Goal: Check status: Check status

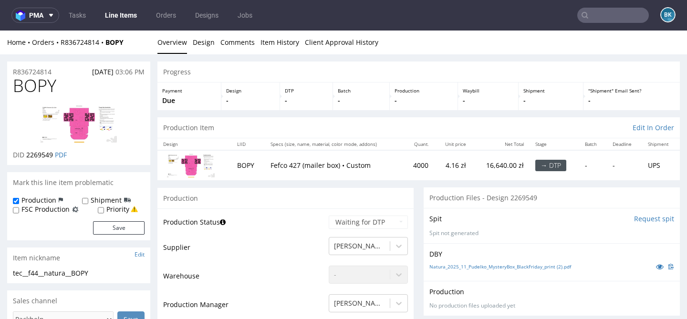
scroll to position [49, 0]
click at [615, 18] on input "text" at bounding box center [613, 15] width 72 height 15
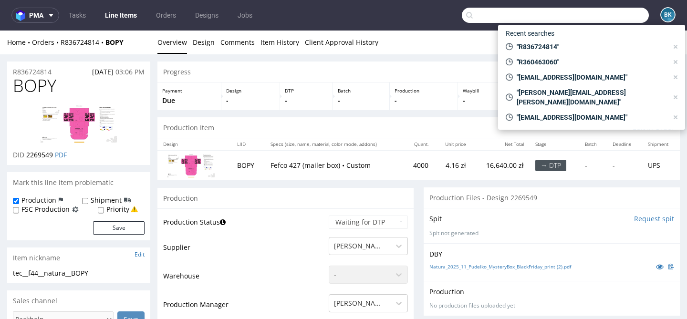
paste input "R362409260"
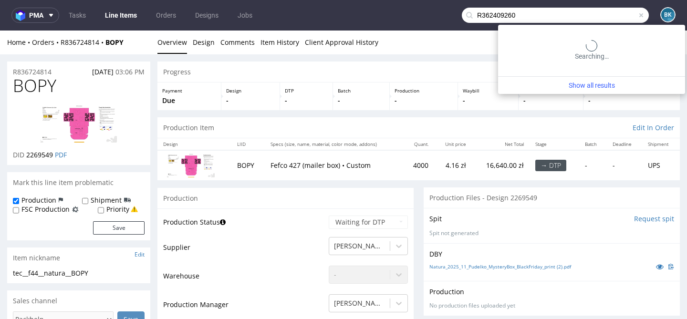
type input "R362409260"
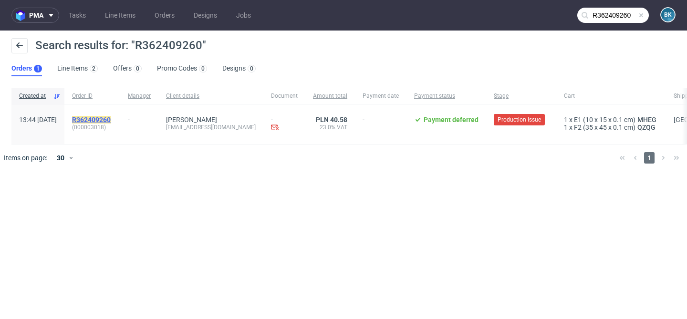
click at [111, 121] on mark "R362409260" at bounding box center [91, 120] width 39 height 8
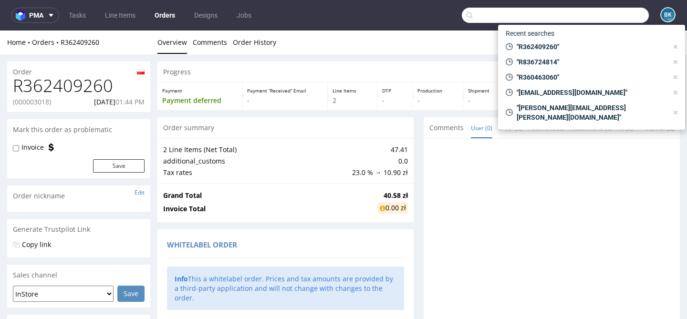
click at [612, 13] on input "text" at bounding box center [555, 15] width 187 height 15
paste input "biuro@akkona.com"
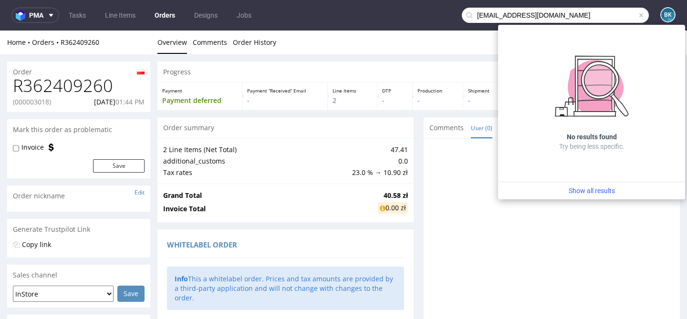
drag, startPoint x: 486, startPoint y: 15, endPoint x: 438, endPoint y: 15, distance: 48.7
click at [438, 15] on nav "pma Tasks Line Items Orders Designs Jobs biuro@akkona.com BK" at bounding box center [343, 15] width 687 height 31
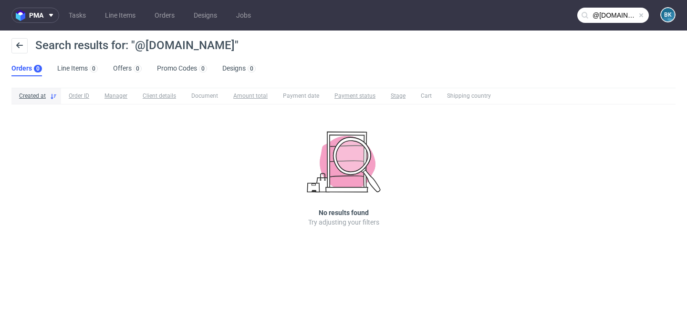
click at [595, 14] on input "@akkona.com" at bounding box center [613, 15] width 72 height 15
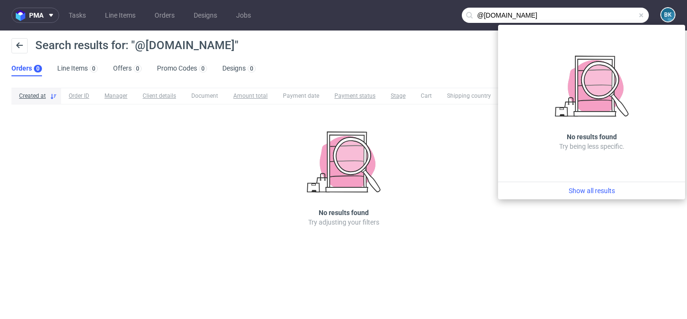
drag, startPoint x: 483, startPoint y: 14, endPoint x: 464, endPoint y: 13, distance: 19.1
click at [464, 14] on input "@akkona.com" at bounding box center [555, 15] width 187 height 15
drag, startPoint x: 546, startPoint y: 11, endPoint x: 462, endPoint y: 9, distance: 84.0
click at [462, 9] on div "akkona.com" at bounding box center [555, 15] width 187 height 15
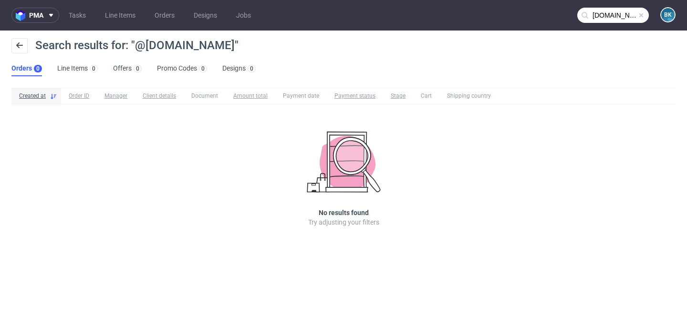
paste input "82333144738494628870"
type input "82333144738494628870"
click at [642, 15] on span at bounding box center [642, 15] width 8 height 8
click at [619, 14] on input "text" at bounding box center [613, 15] width 72 height 15
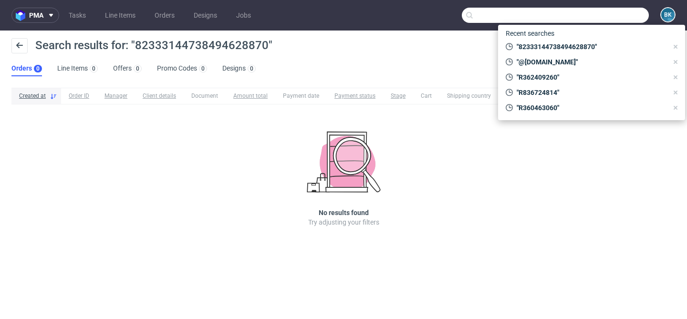
paste input "Natalia Adaszyńska"
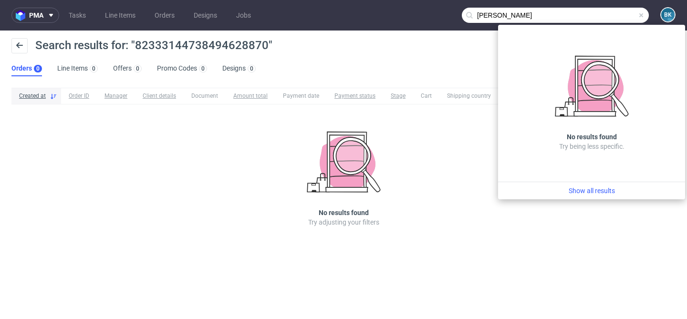
type input "Natalia Adaszyńska"
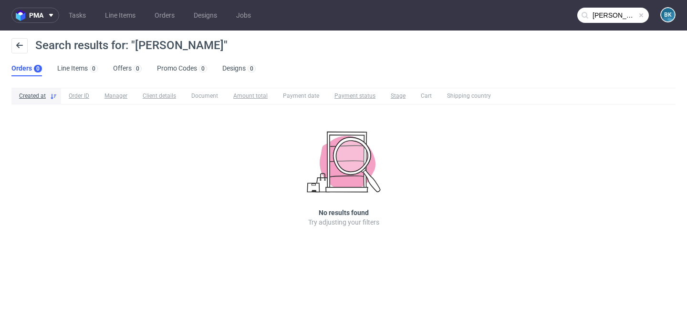
click at [641, 12] on span at bounding box center [642, 15] width 8 height 8
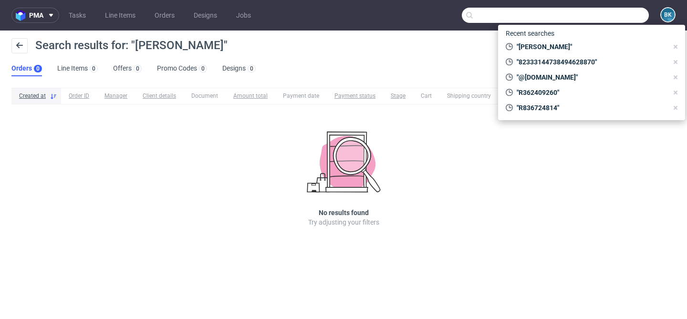
click at [620, 16] on input "text" at bounding box center [555, 15] width 187 height 15
paste input "biuro@akkona.com"
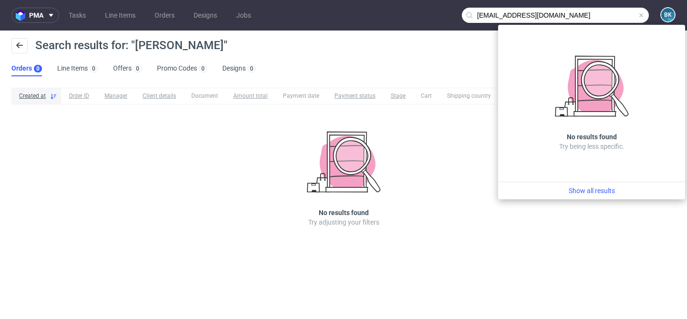
drag, startPoint x: 493, startPoint y: 16, endPoint x: 452, endPoint y: 16, distance: 41.0
click at [452, 16] on nav "pma Tasks Line Items Orders Designs Jobs biuro@akkona.com BK" at bounding box center [343, 15] width 687 height 31
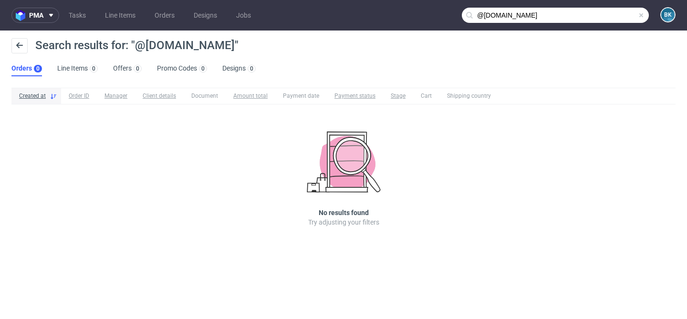
click at [599, 17] on input "@akkona.com" at bounding box center [555, 15] width 187 height 15
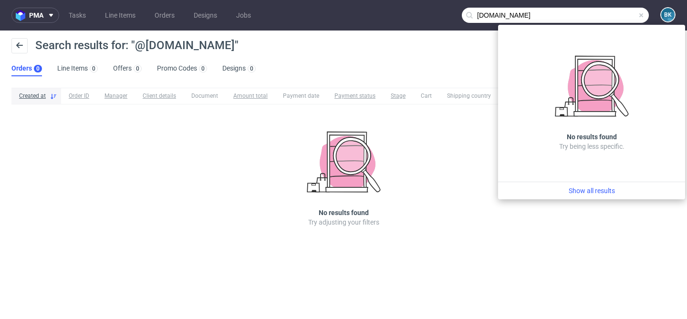
type input "akkona.com"
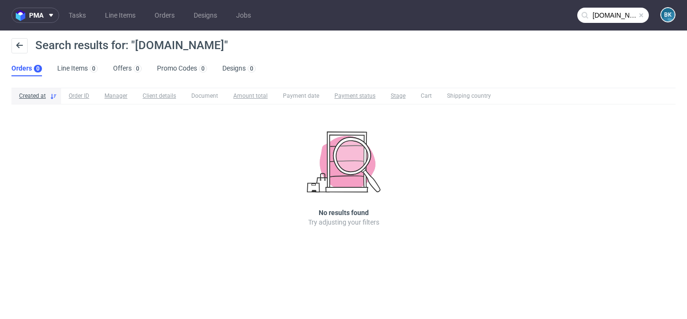
click at [641, 14] on span at bounding box center [642, 15] width 8 height 8
click at [612, 17] on input "text" at bounding box center [613, 15] width 72 height 15
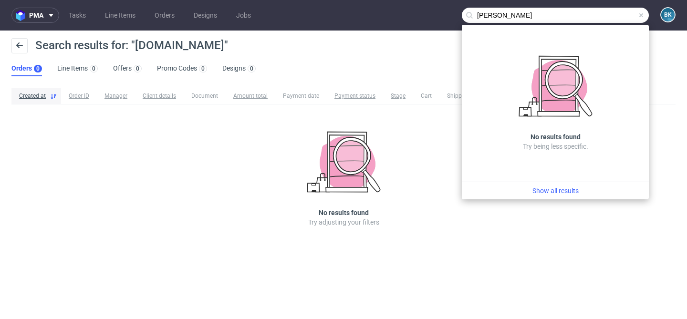
type input "Natalia Adaszyńska"
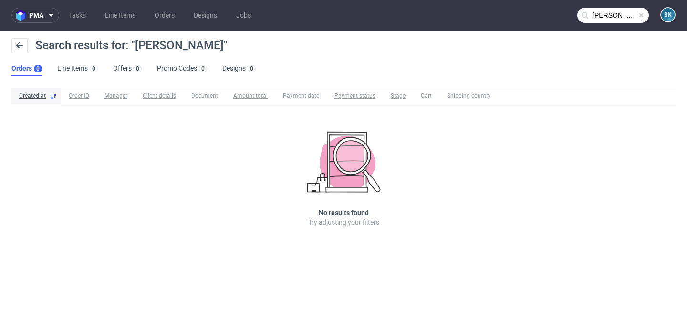
click at [644, 18] on span at bounding box center [642, 15] width 8 height 8
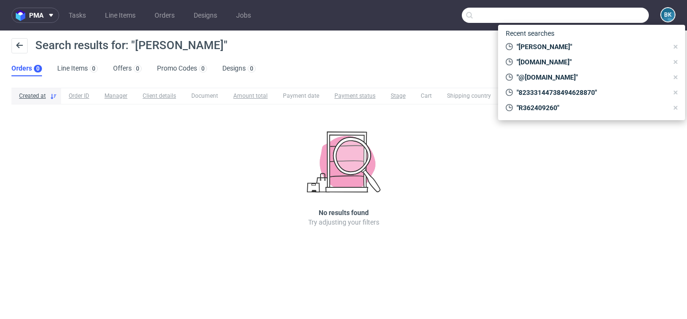
click at [630, 18] on input "text" at bounding box center [555, 15] width 187 height 15
paste input "fabio.scarcia92@outlook.com"
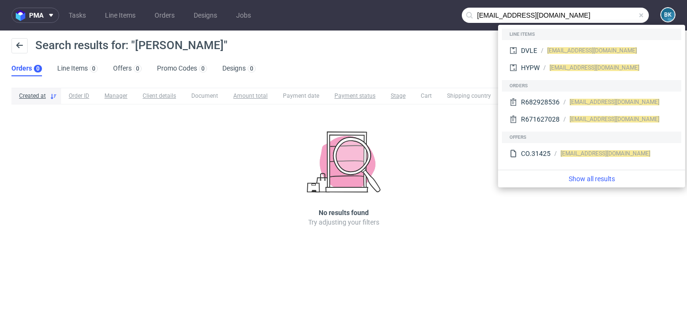
type input "fabio.scarcia92@outlook.com"
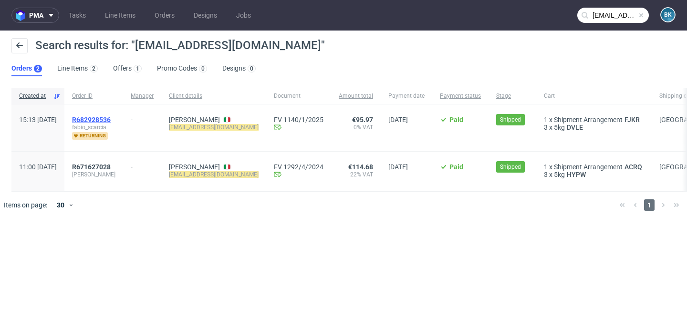
click at [110, 119] on span "R682928536" at bounding box center [91, 120] width 39 height 8
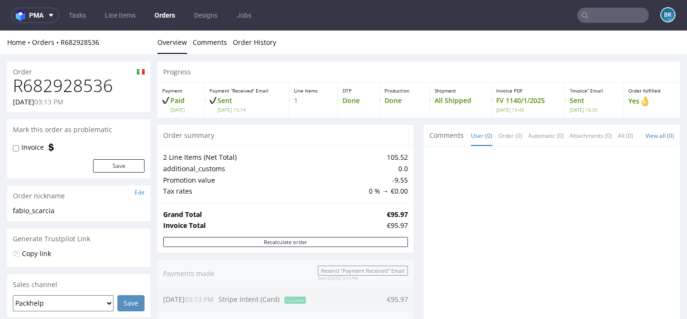
type input "fabio.scarcia92@outlook.com"
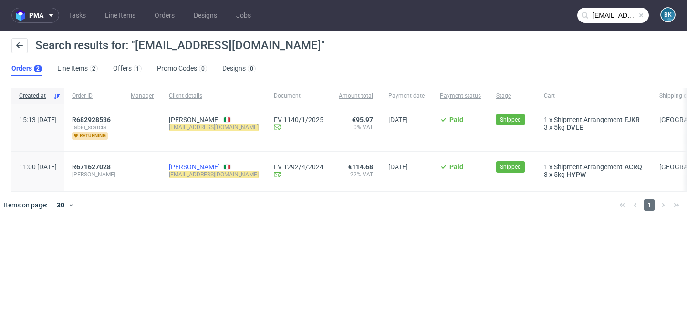
click at [216, 165] on link "Fabio Scarcia" at bounding box center [194, 167] width 51 height 8
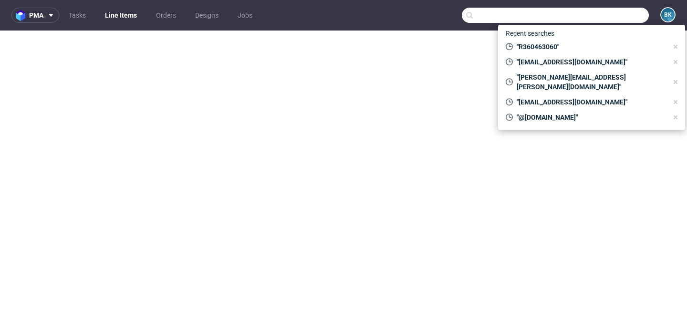
click at [618, 16] on input "text" at bounding box center [555, 15] width 187 height 15
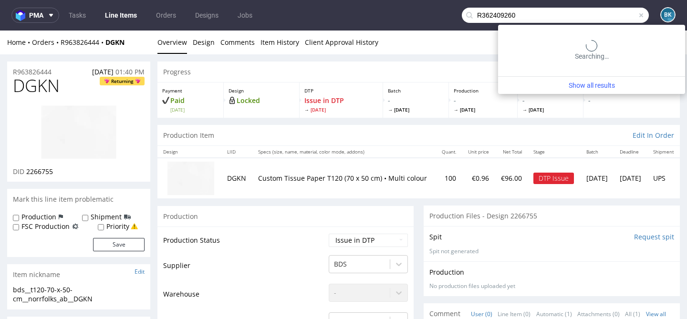
type input "R362409260"
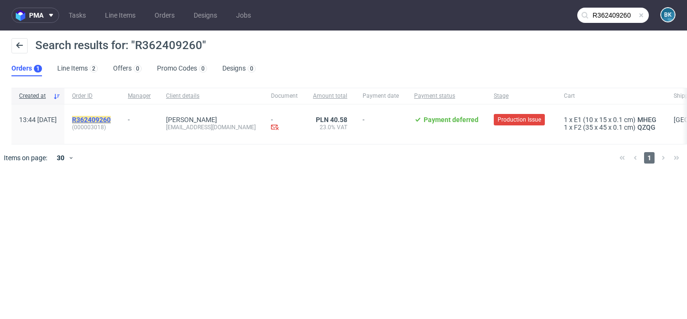
click at [111, 119] on mark "R362409260" at bounding box center [91, 120] width 39 height 8
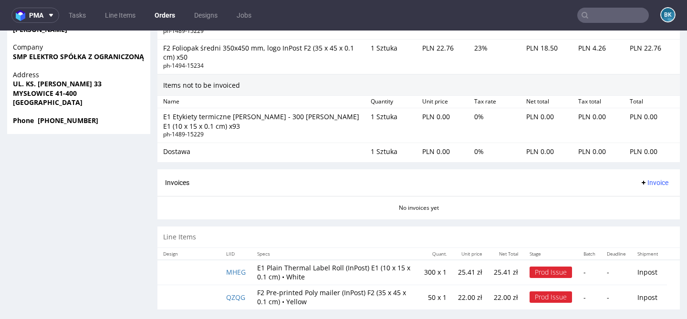
scroll to position [2, 0]
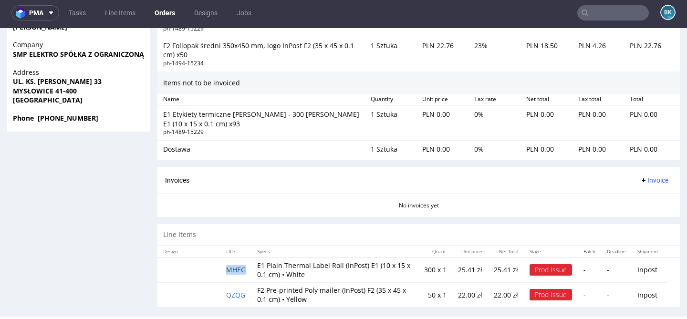
click at [238, 265] on link "MHEG" at bounding box center [236, 269] width 20 height 9
click at [239, 291] on link "QZQG" at bounding box center [235, 295] width 19 height 9
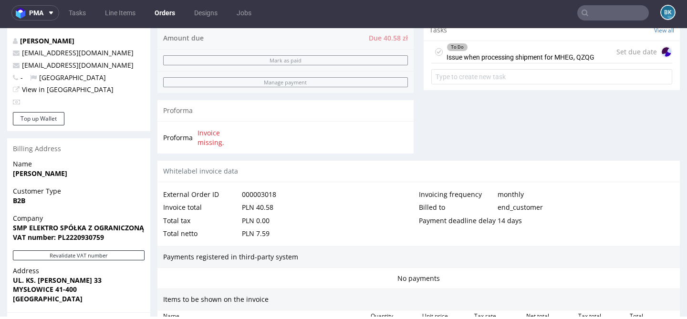
scroll to position [0, 0]
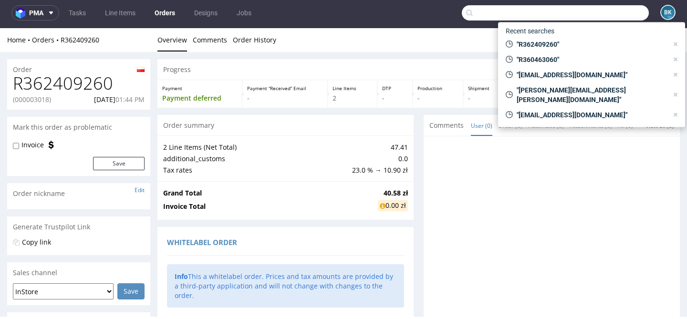
click at [608, 10] on input "text" at bounding box center [555, 12] width 187 height 15
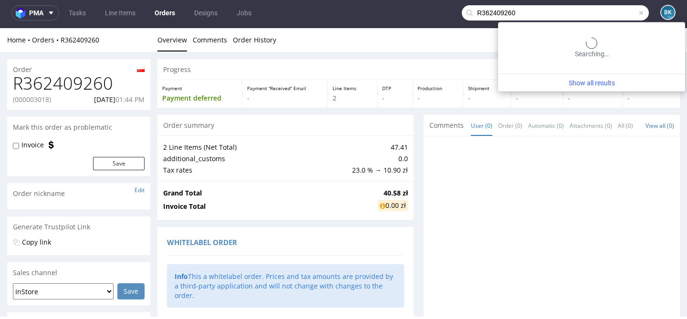
type input "R362409260"
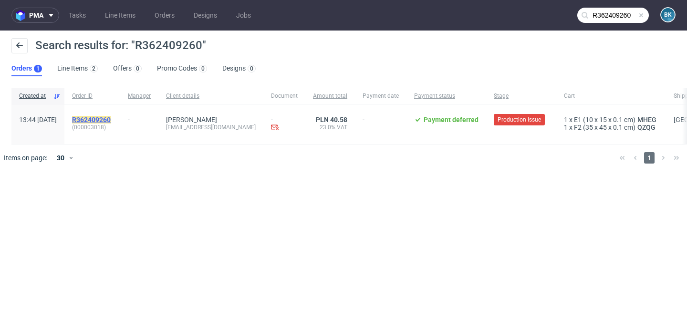
click at [111, 119] on mark "R362409260" at bounding box center [91, 120] width 39 height 8
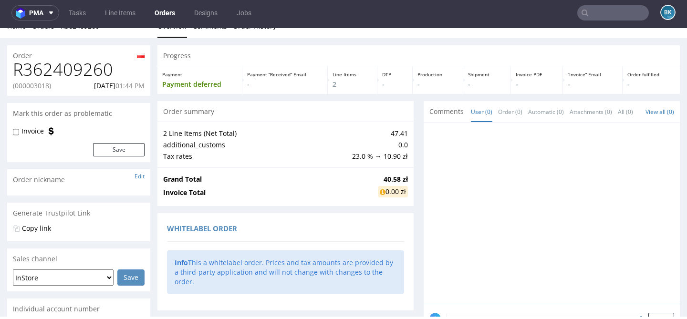
scroll to position [17, 0]
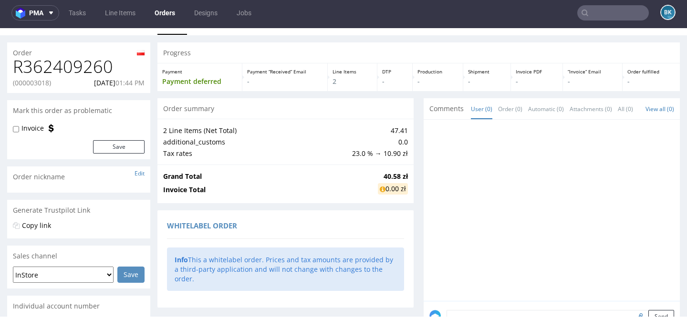
click at [90, 65] on h1 "R362409260" at bounding box center [79, 66] width 132 height 19
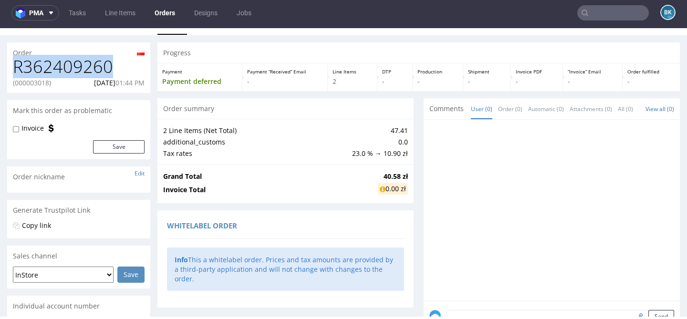
click at [90, 65] on h1 "R362409260" at bounding box center [79, 66] width 132 height 19
copy h1 "R362409260"
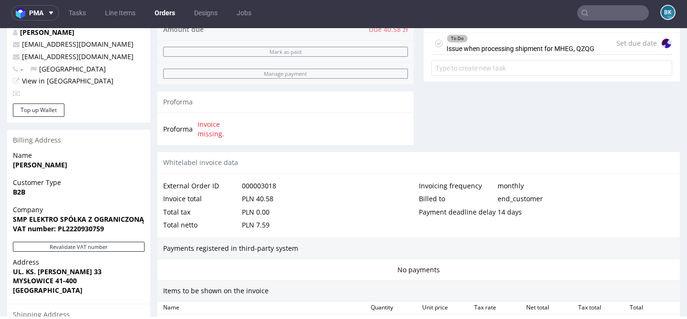
scroll to position [0, 0]
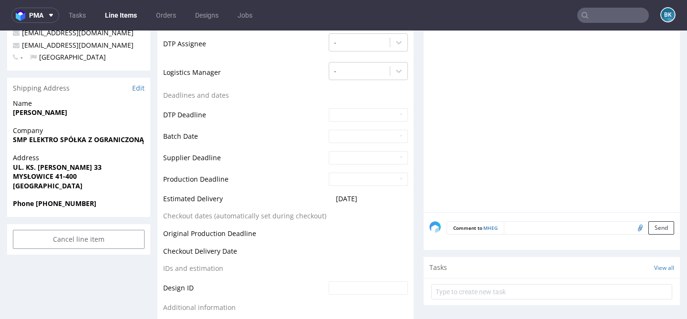
scroll to position [295, 0]
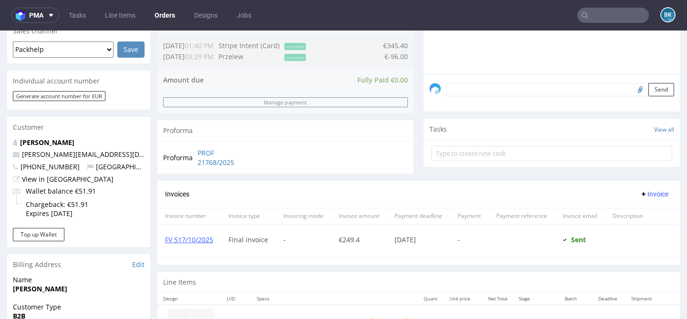
scroll to position [287, 0]
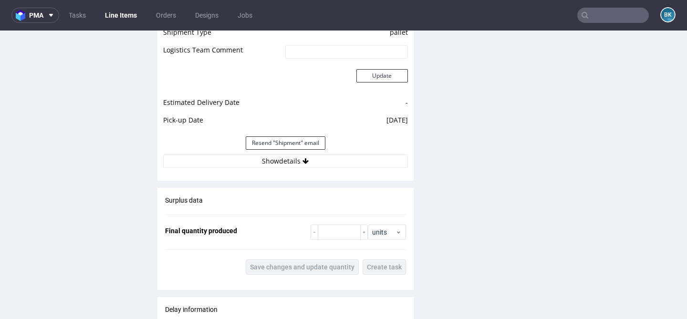
scroll to position [1097, 0]
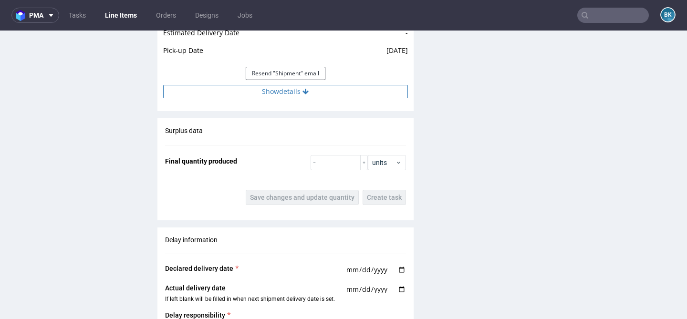
click at [282, 91] on button "Show details" at bounding box center [285, 91] width 245 height 13
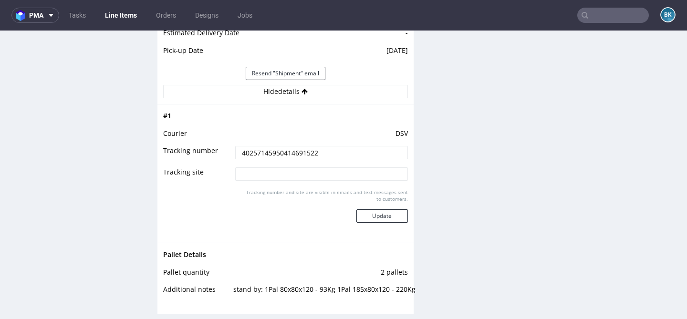
drag, startPoint x: 331, startPoint y: 150, endPoint x: 199, endPoint y: 150, distance: 131.7
click at [199, 150] on tr "Tracking number 40257145950414691522" at bounding box center [285, 155] width 245 height 21
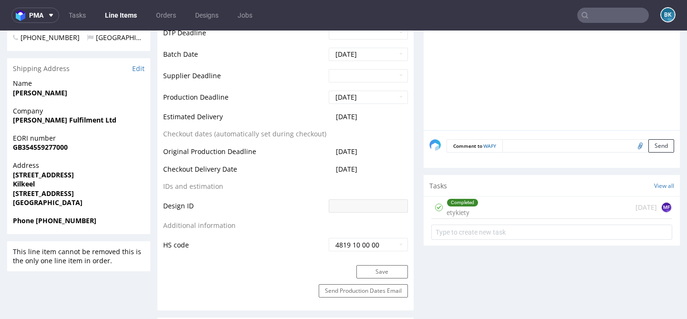
scroll to position [391, 0]
drag, startPoint x: 370, startPoint y: 118, endPoint x: 325, endPoint y: 117, distance: 45.3
click at [326, 117] on td "[DATE]" at bounding box center [367, 121] width 82 height 18
